Goal: Task Accomplishment & Management: Complete application form

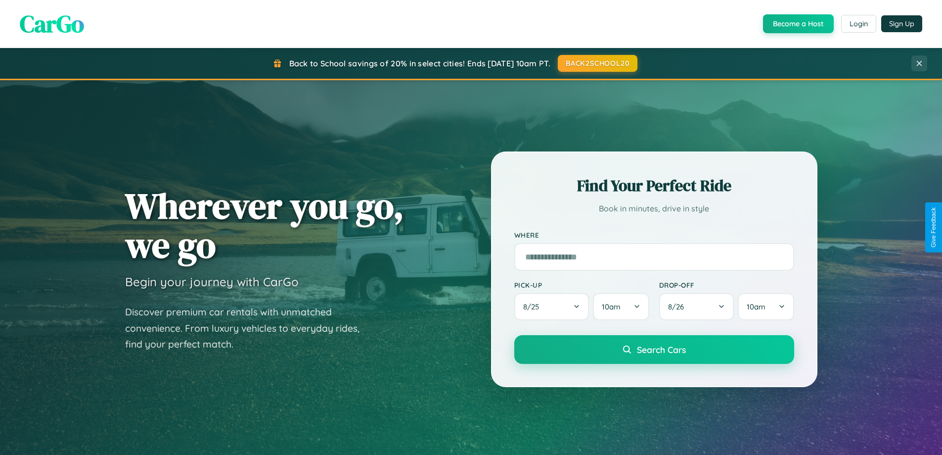
scroll to position [426, 0]
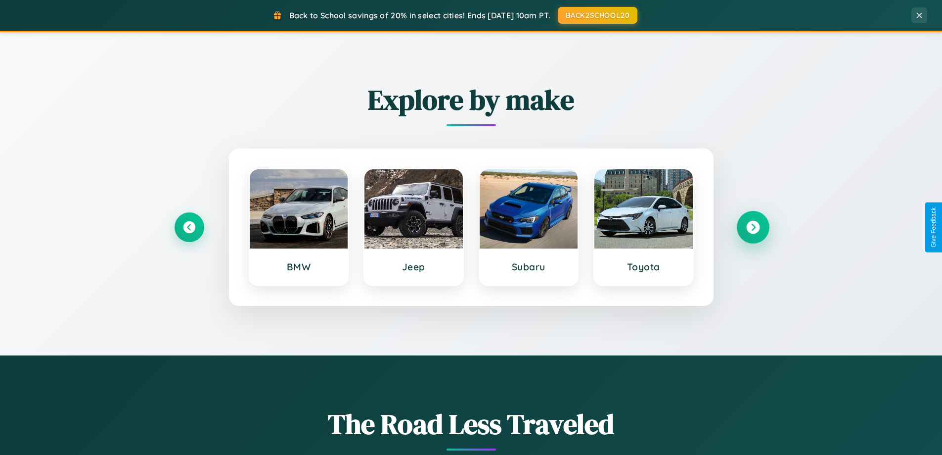
click at [753, 227] on icon at bounding box center [753, 227] width 13 height 13
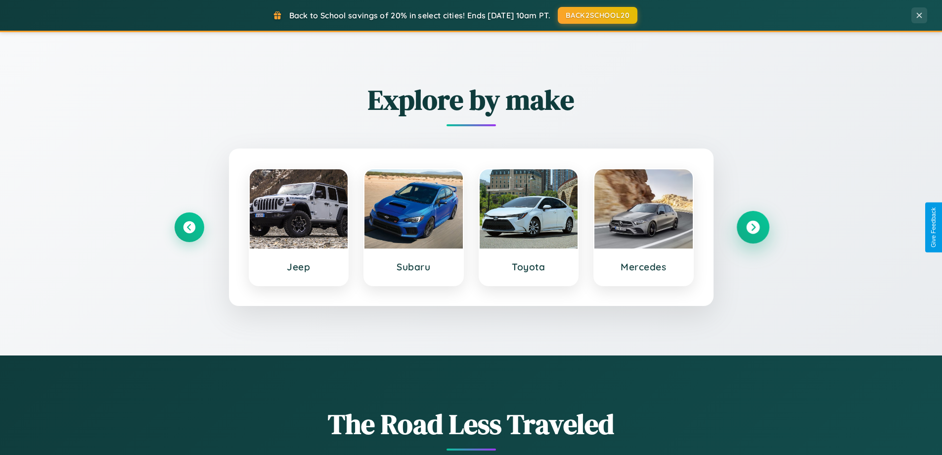
click at [753, 227] on icon at bounding box center [753, 227] width 13 height 13
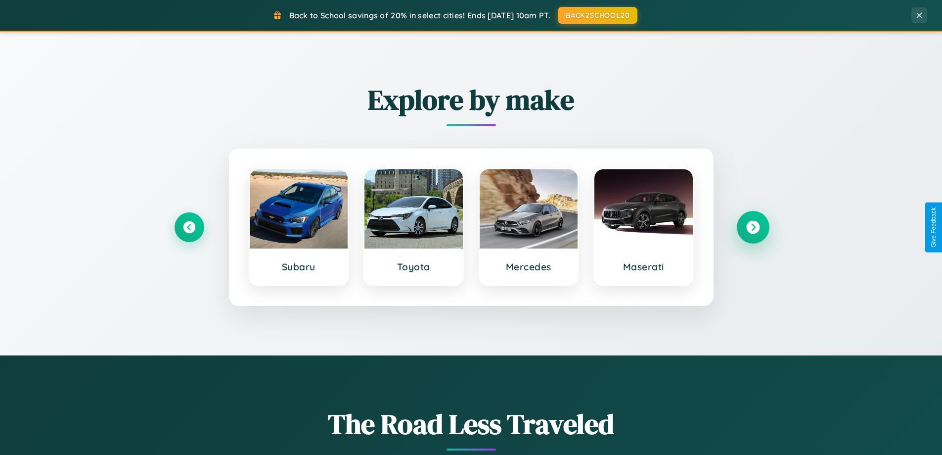
click at [753, 227] on icon at bounding box center [753, 227] width 13 height 13
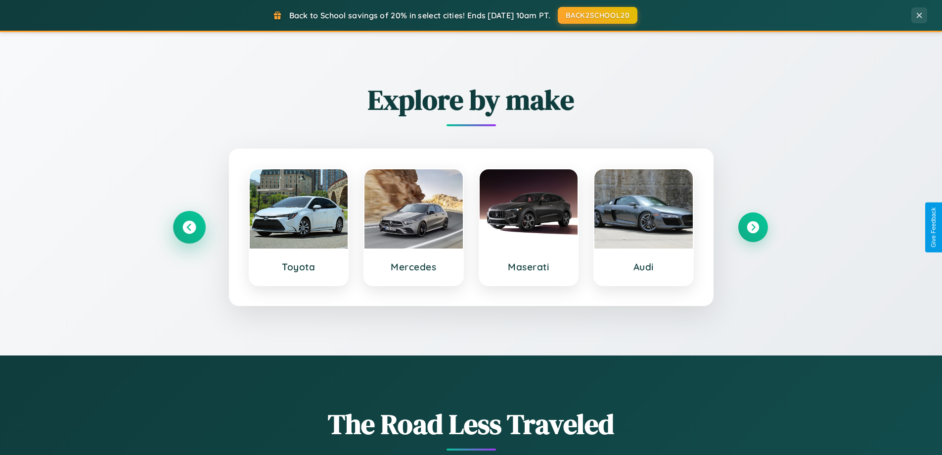
click at [189, 227] on icon at bounding box center [189, 227] width 13 height 13
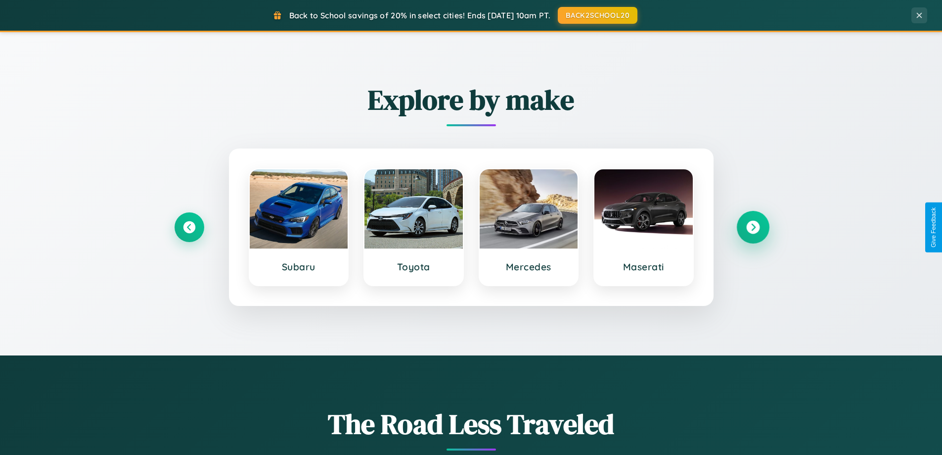
click at [753, 227] on icon at bounding box center [753, 227] width 13 height 13
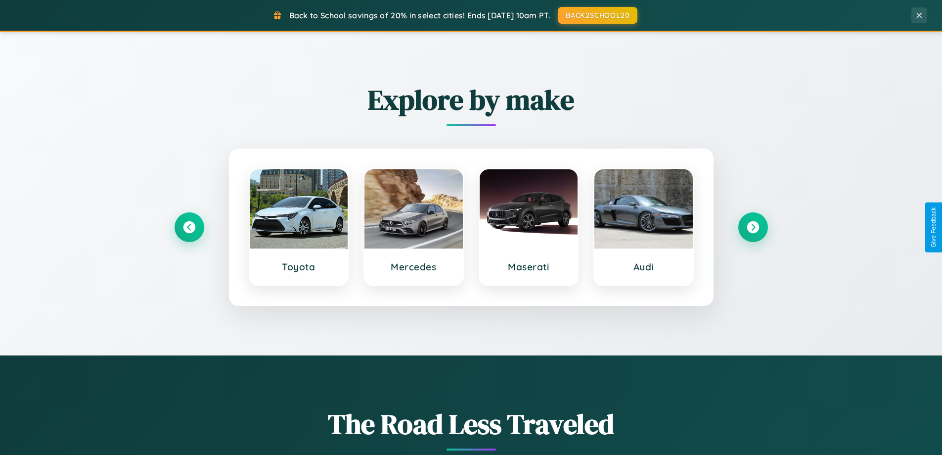
scroll to position [0, 0]
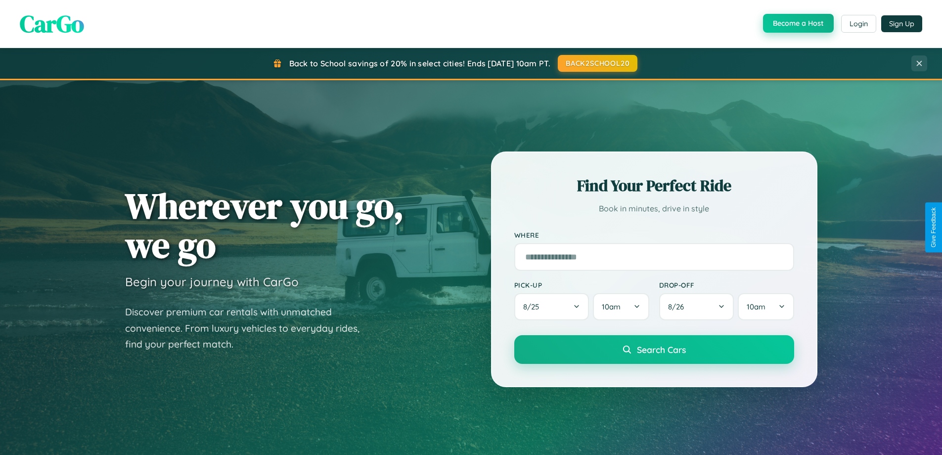
click at [798, 23] on button "Become a Host" at bounding box center [798, 23] width 71 height 19
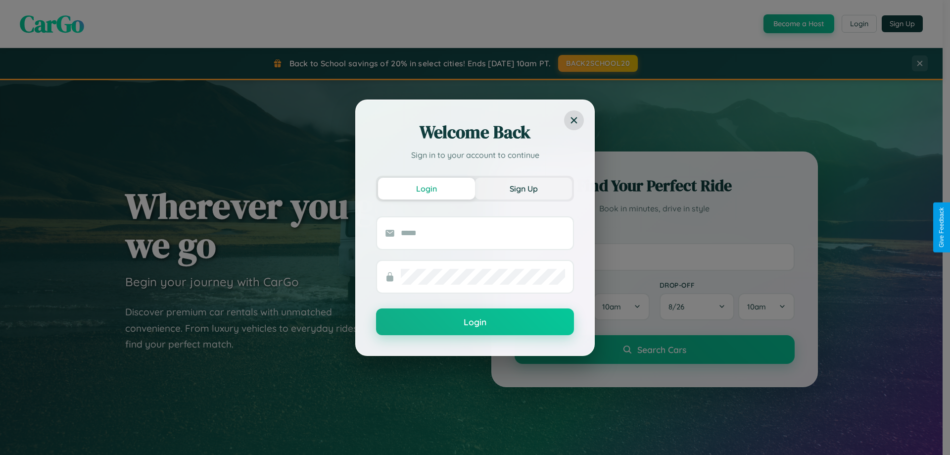
click at [523, 188] on button "Sign Up" at bounding box center [523, 189] width 97 height 22
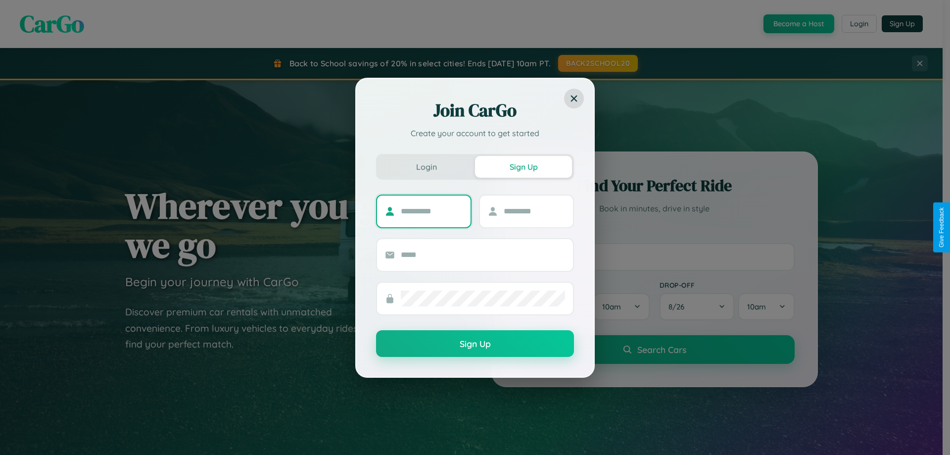
click at [431, 211] on input "text" at bounding box center [432, 211] width 62 height 16
type input "****"
click at [534, 211] on input "text" at bounding box center [535, 211] width 62 height 16
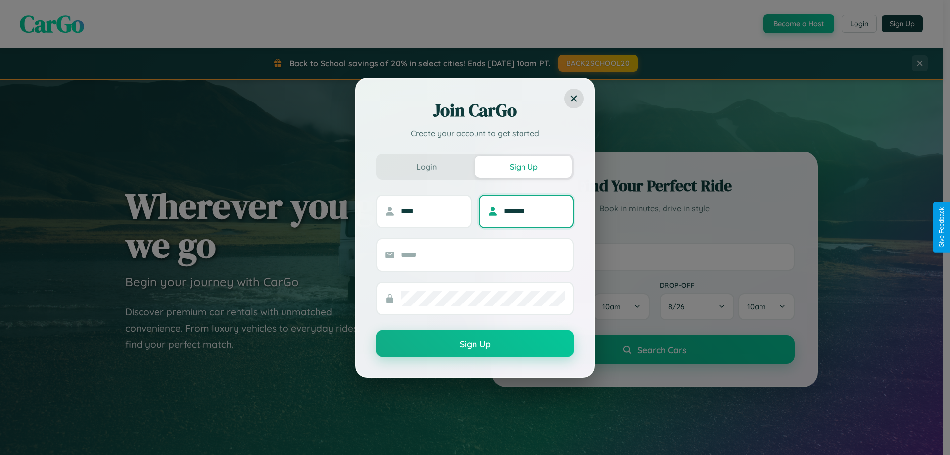
type input "*******"
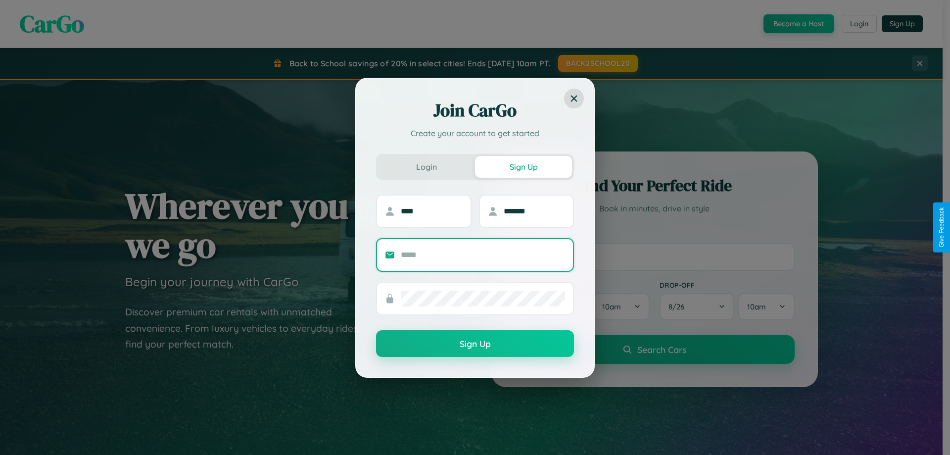
click at [483, 254] on input "text" at bounding box center [483, 255] width 164 height 16
type input "**********"
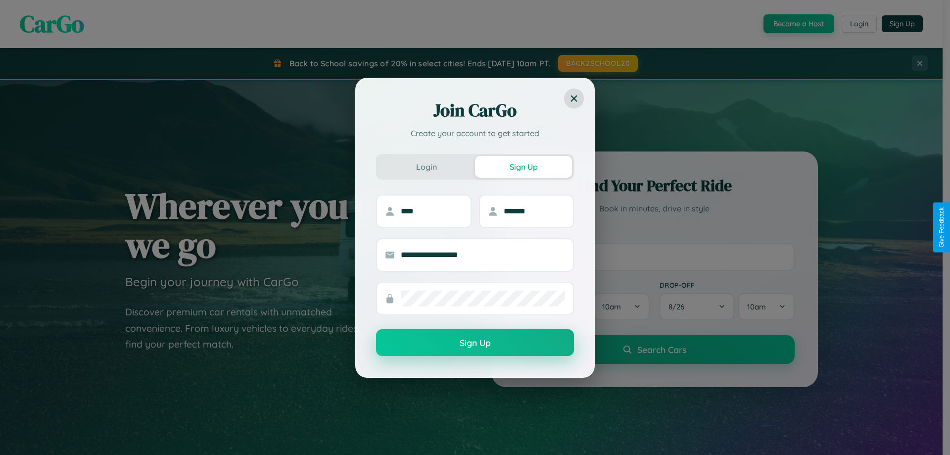
click at [475, 342] on button "Sign Up" at bounding box center [475, 342] width 198 height 27
